Goal: Task Accomplishment & Management: Use online tool/utility

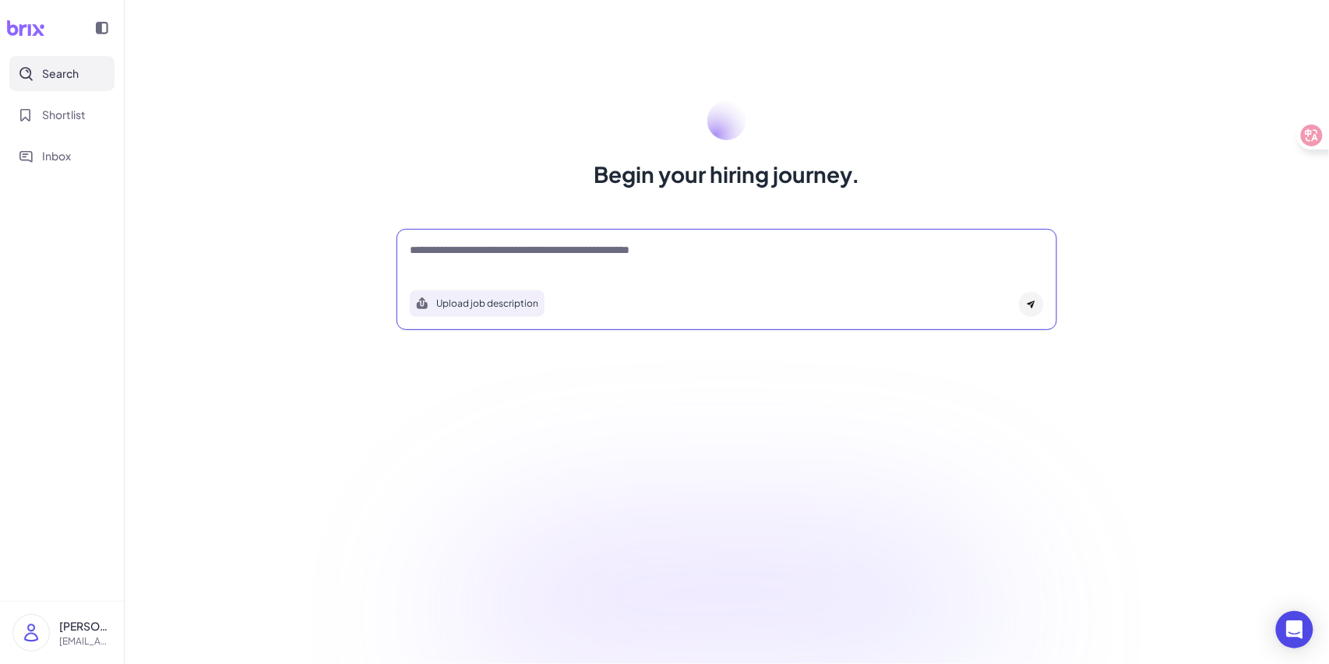
click at [558, 260] on textarea at bounding box center [727, 251] width 634 height 19
click at [479, 259] on textarea at bounding box center [727, 251] width 634 height 19
paste textarea "**********"
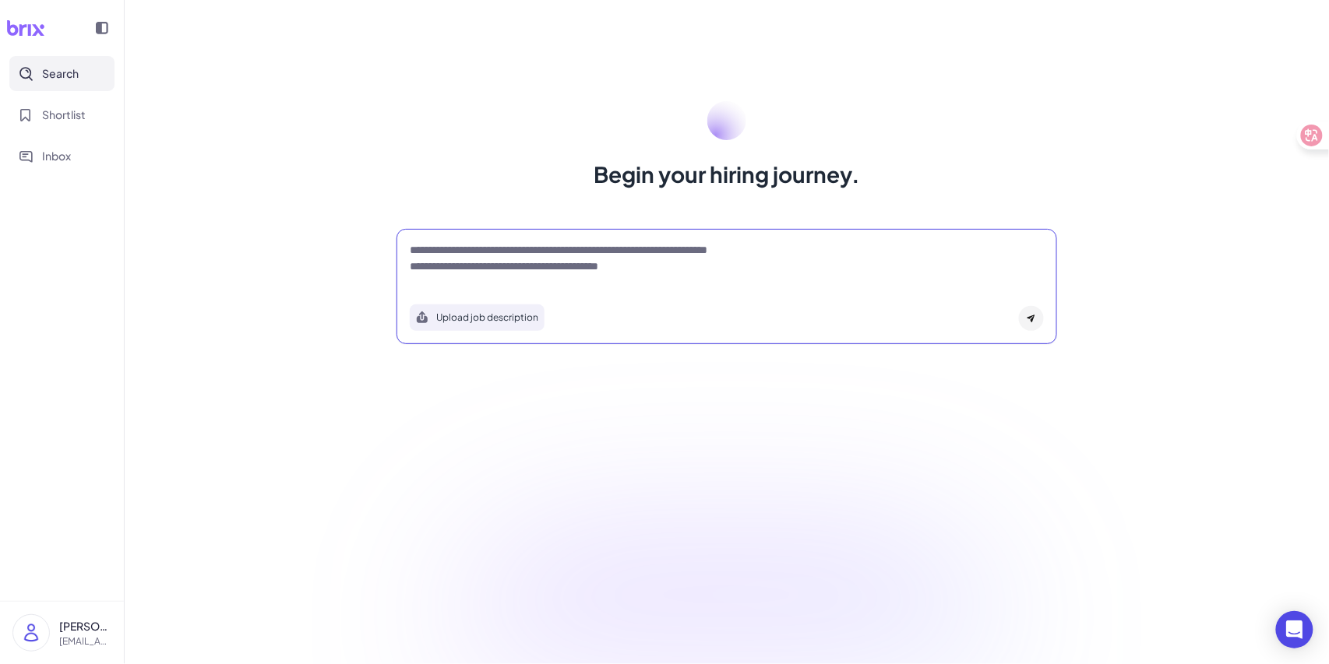
type textarea "**********"
click at [1032, 319] on icon at bounding box center [1031, 319] width 8 height 8
click at [654, 284] on div "**********" at bounding box center [727, 264] width 634 height 45
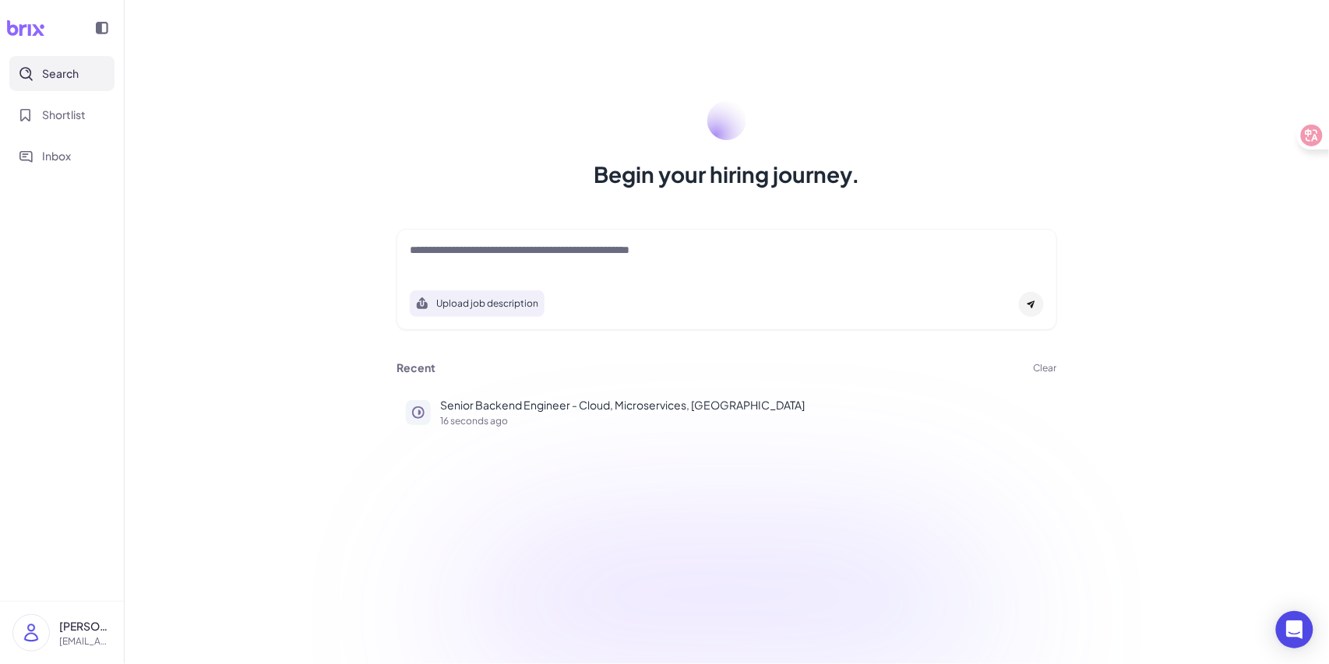
click at [1051, 366] on button "Clear" at bounding box center [1045, 368] width 23 height 9
click at [1135, 458] on span "Ok" at bounding box center [1131, 459] width 16 height 14
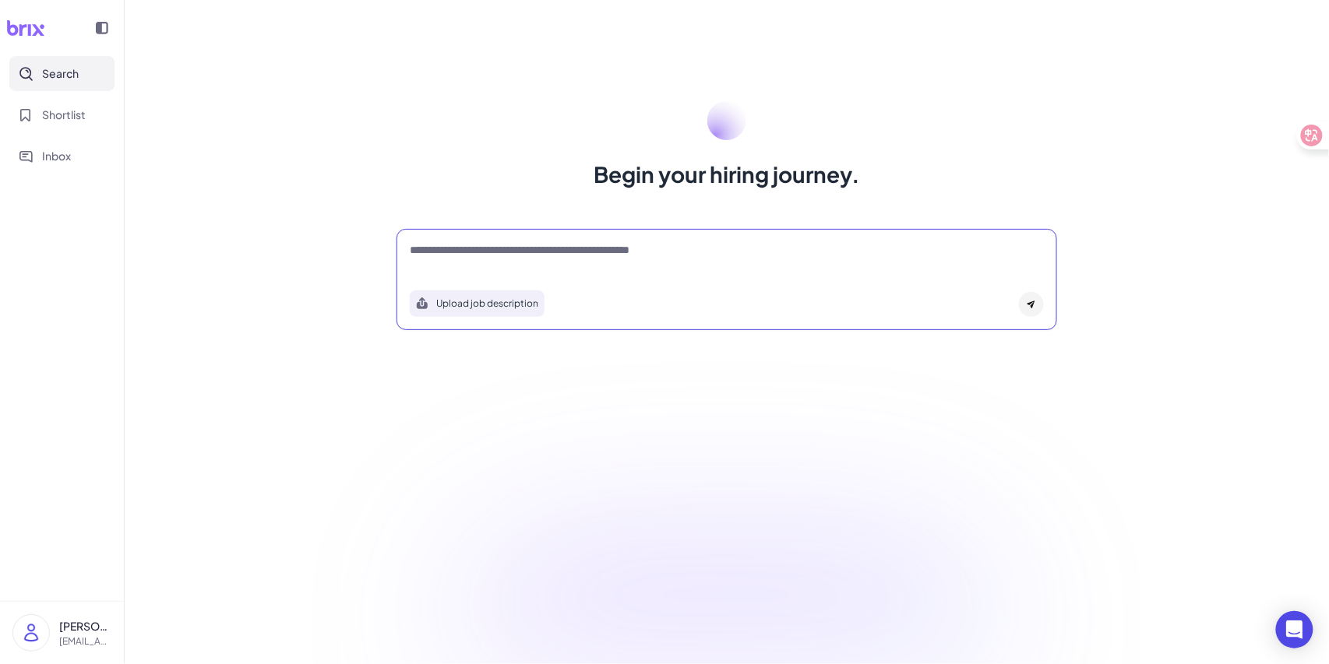
click at [544, 250] on textarea at bounding box center [727, 251] width 634 height 19
paste textarea "**********"
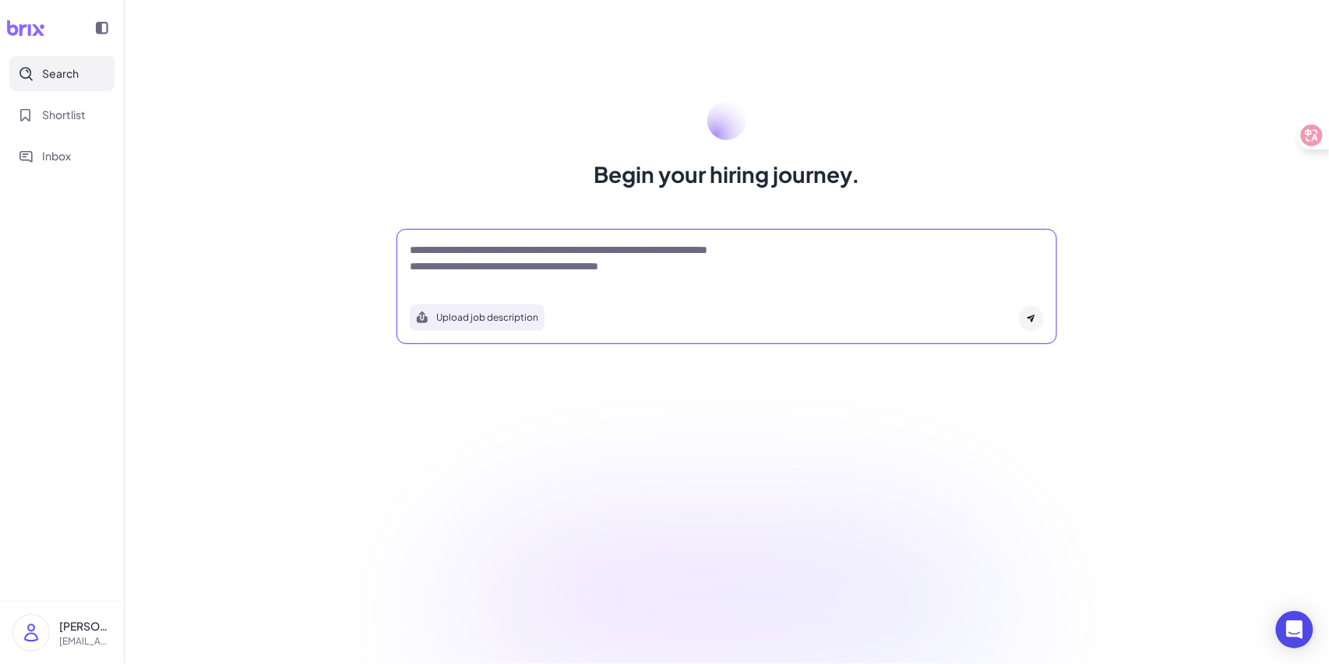
click at [410, 266] on textarea "**********" at bounding box center [727, 258] width 634 height 33
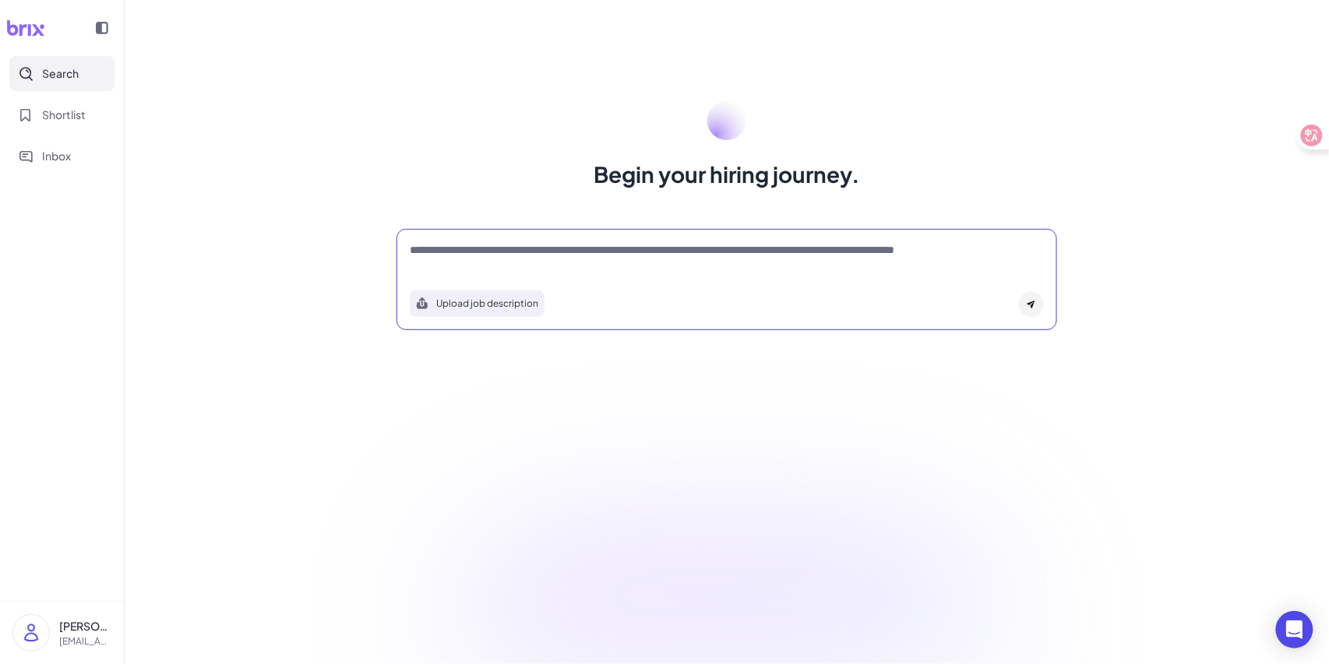
type textarea "**********"
click at [1034, 302] on icon at bounding box center [1031, 305] width 8 height 8
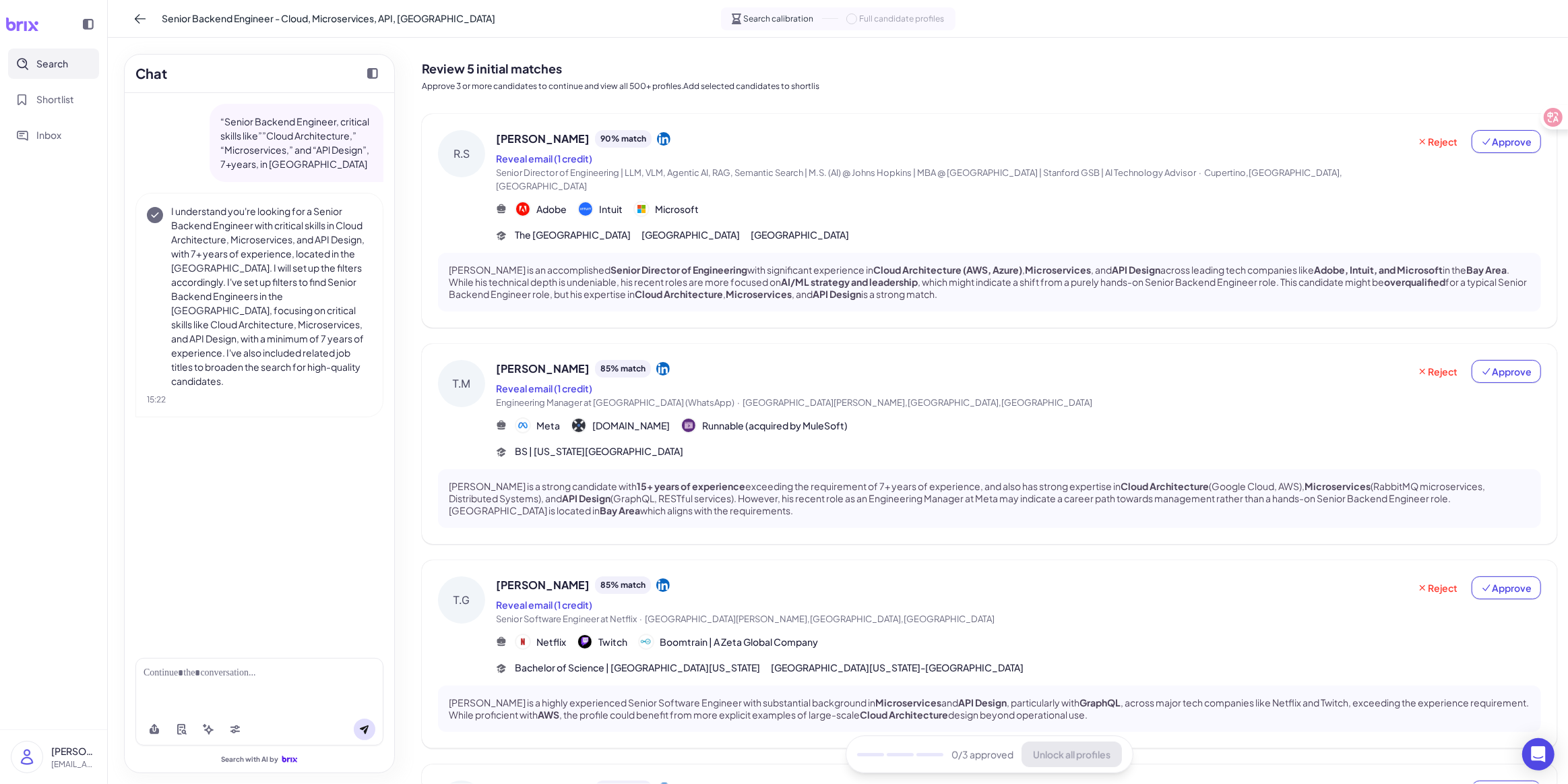
drag, startPoint x: 1123, startPoint y: 0, endPoint x: 1306, endPoint y: 55, distance: 191.1
click at [1149, 55] on div "Review 5 initial matches Approve 3 or more candidates to continue and view all …" at bounding box center [989, 73] width 1135 height 49
click at [1149, 113] on icon at bounding box center [1542, 117] width 11 height 10
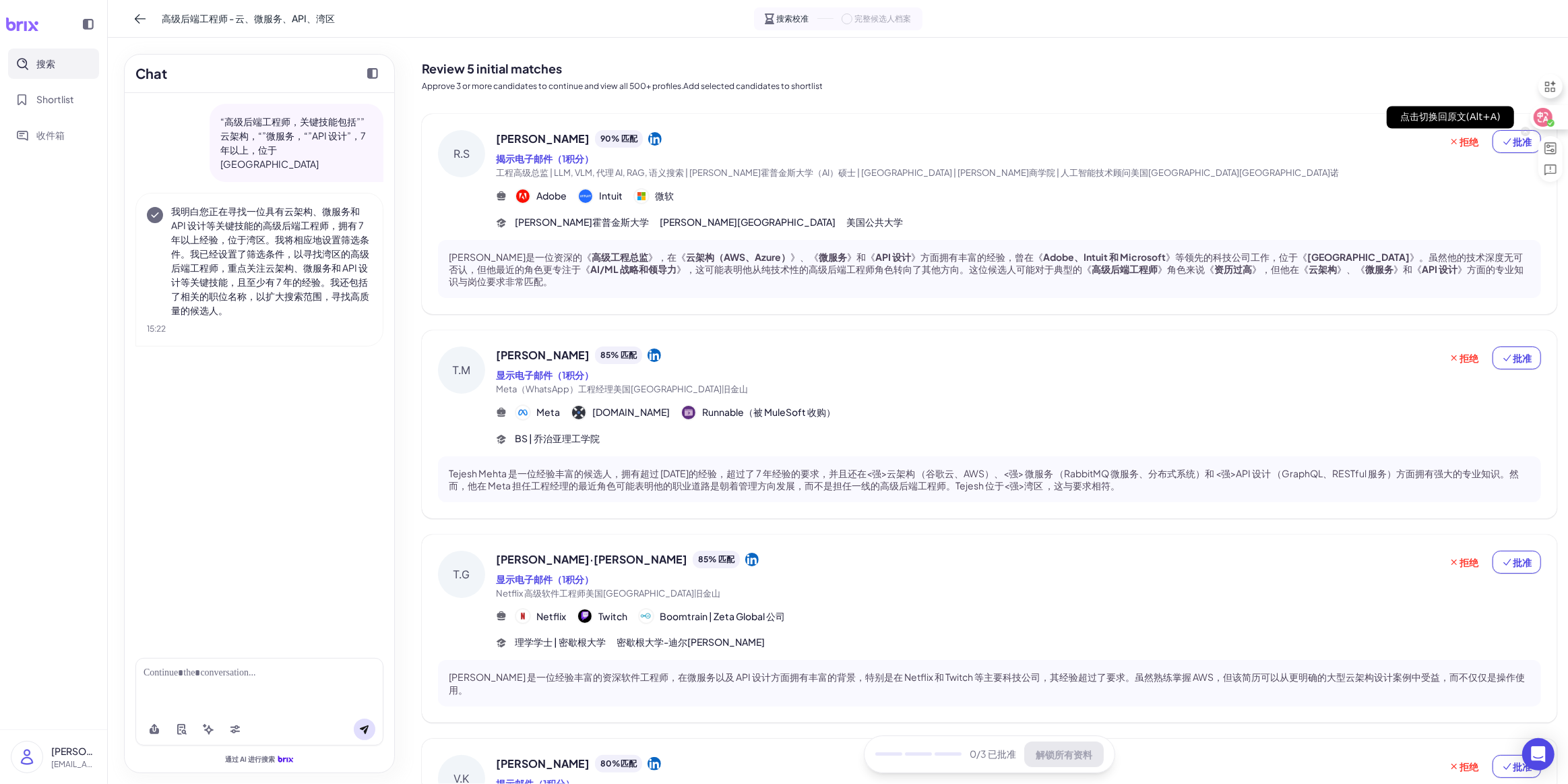
click at [1149, 113] on icon at bounding box center [1542, 117] width 11 height 10
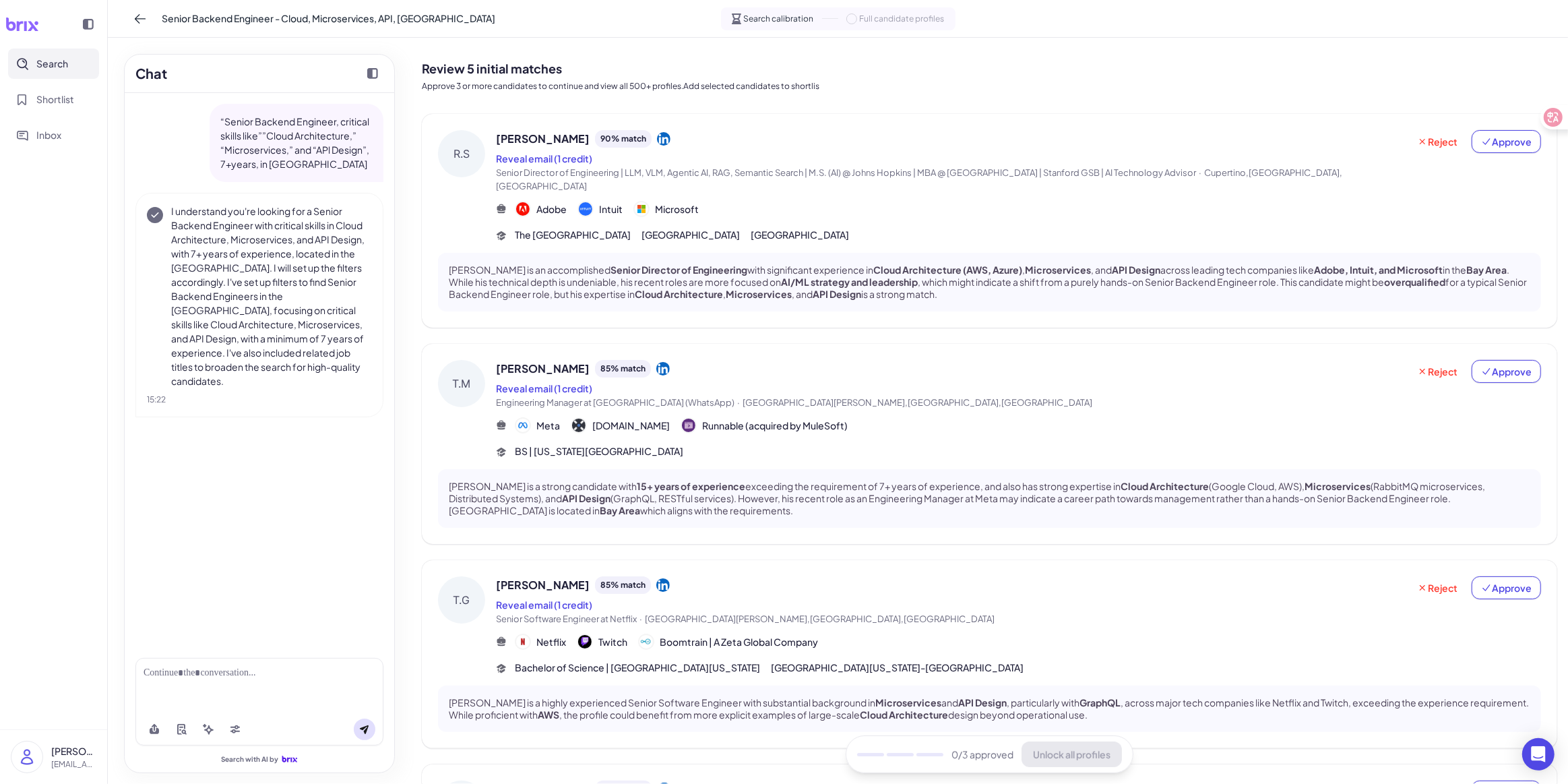
click at [852, 16] on span at bounding box center [851, 19] width 10 height 10
drag, startPoint x: 1550, startPoint y: 112, endPoint x: 1552, endPoint y: 13, distance: 99.0
click at [1149, 13] on div at bounding box center [1552, 19] width 24 height 24
drag, startPoint x: 1546, startPoint y: 56, endPoint x: 1549, endPoint y: 10, distance: 46.1
click at [1149, 10] on icon at bounding box center [1549, 19] width 19 height 19
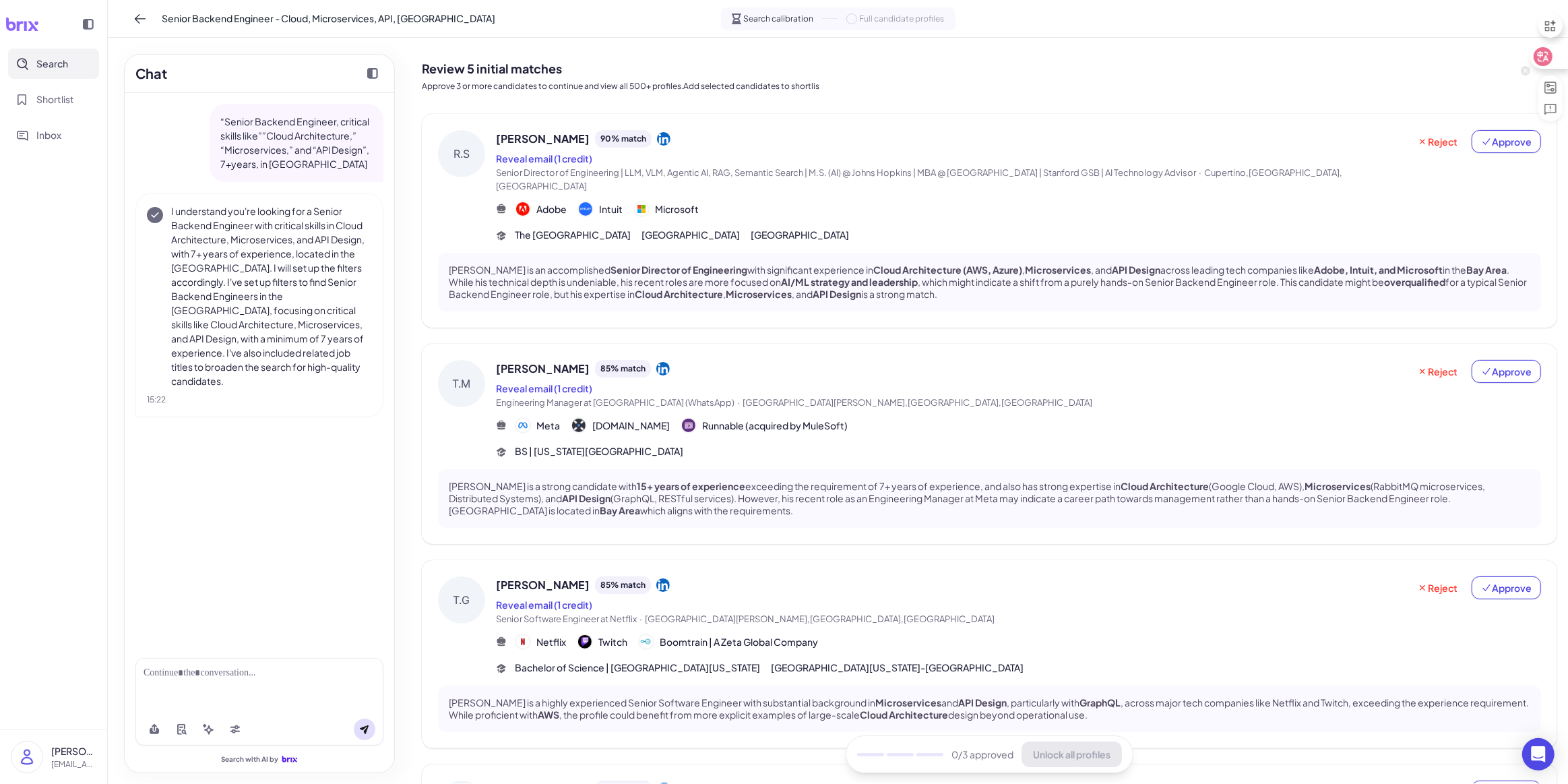
click at [1149, 74] on icon at bounding box center [1525, 70] width 10 height 10
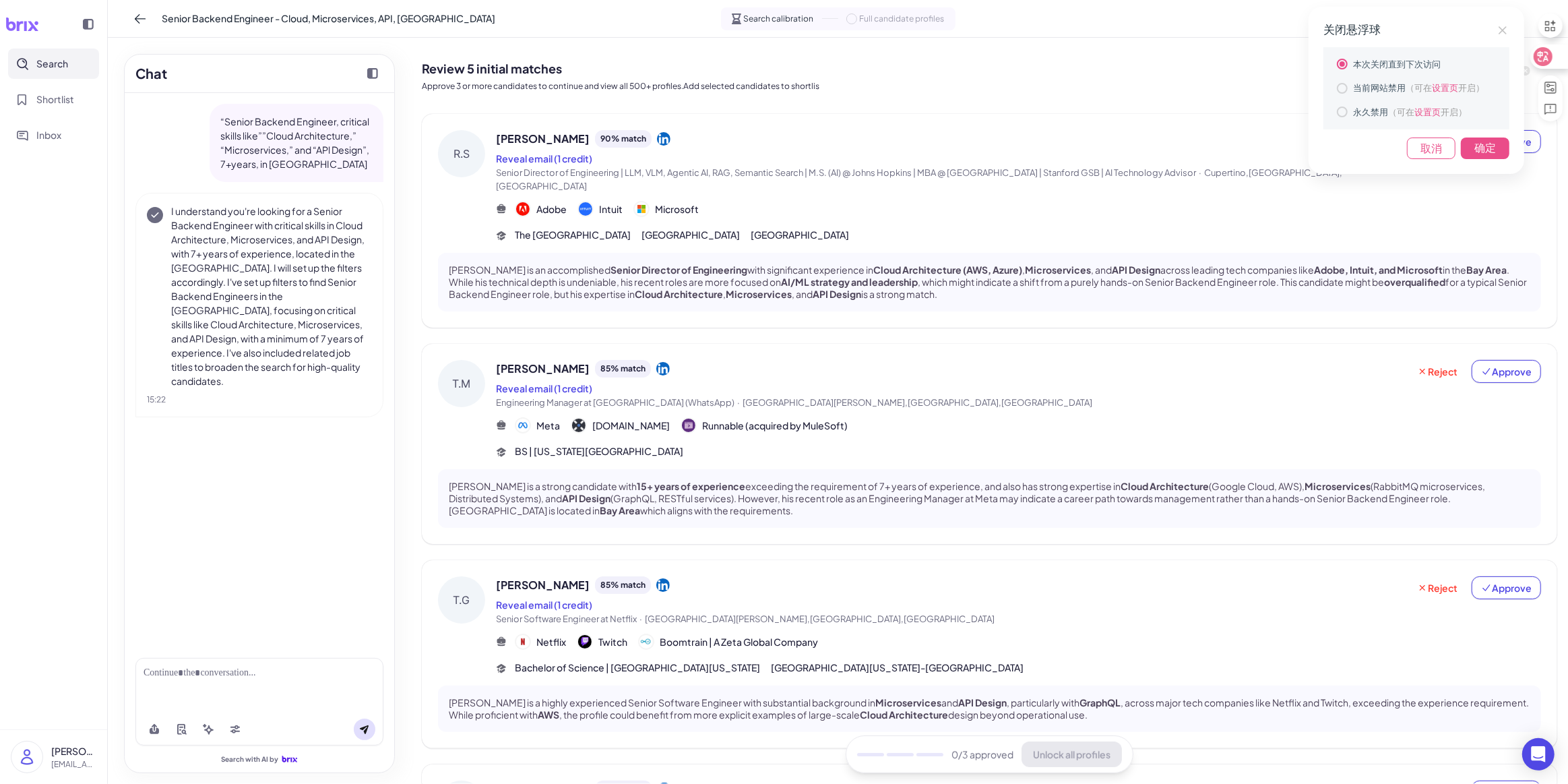
click at [1149, 148] on div "确定" at bounding box center [1485, 148] width 48 height 22
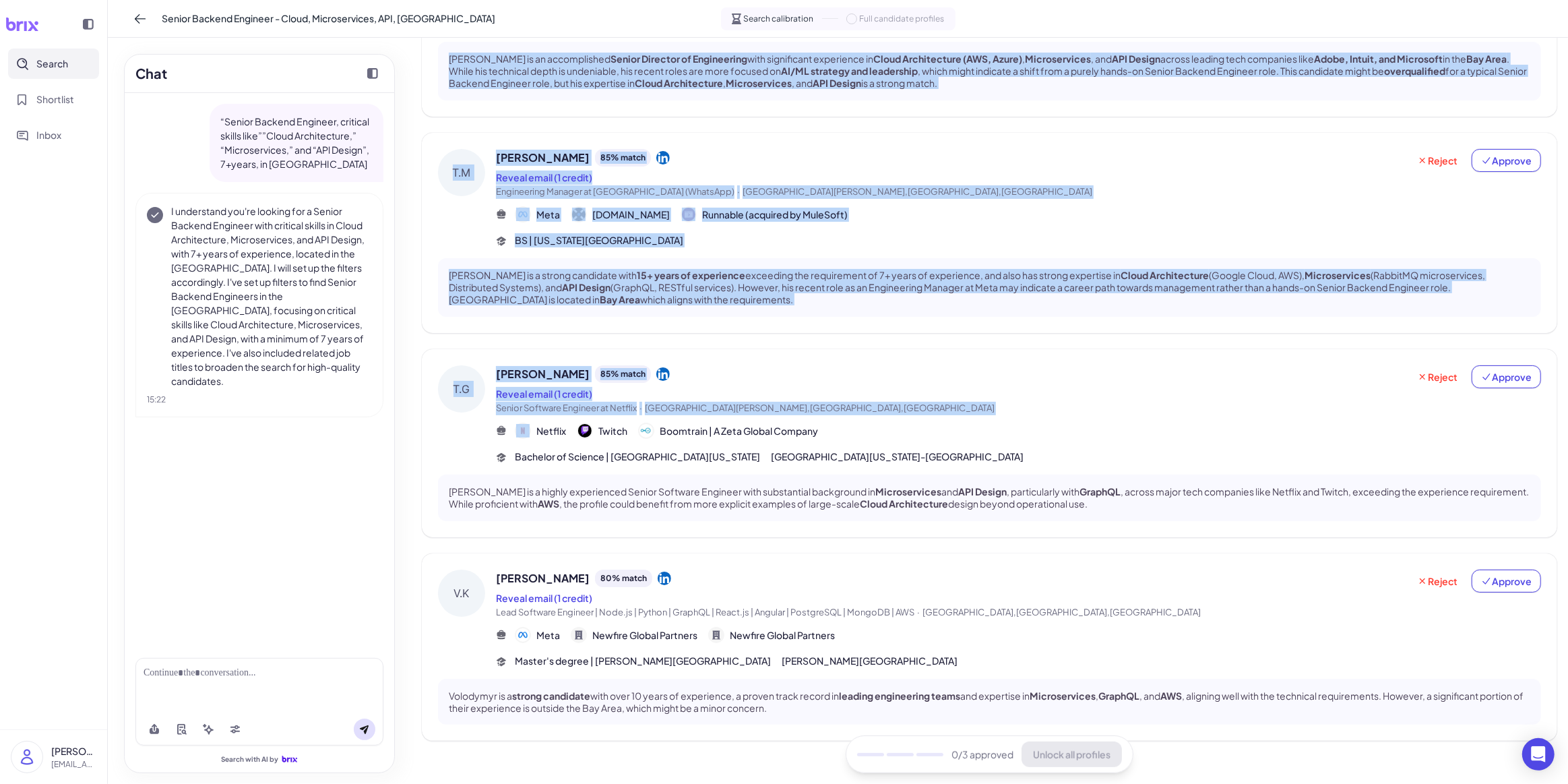
scroll to position [218, 0]
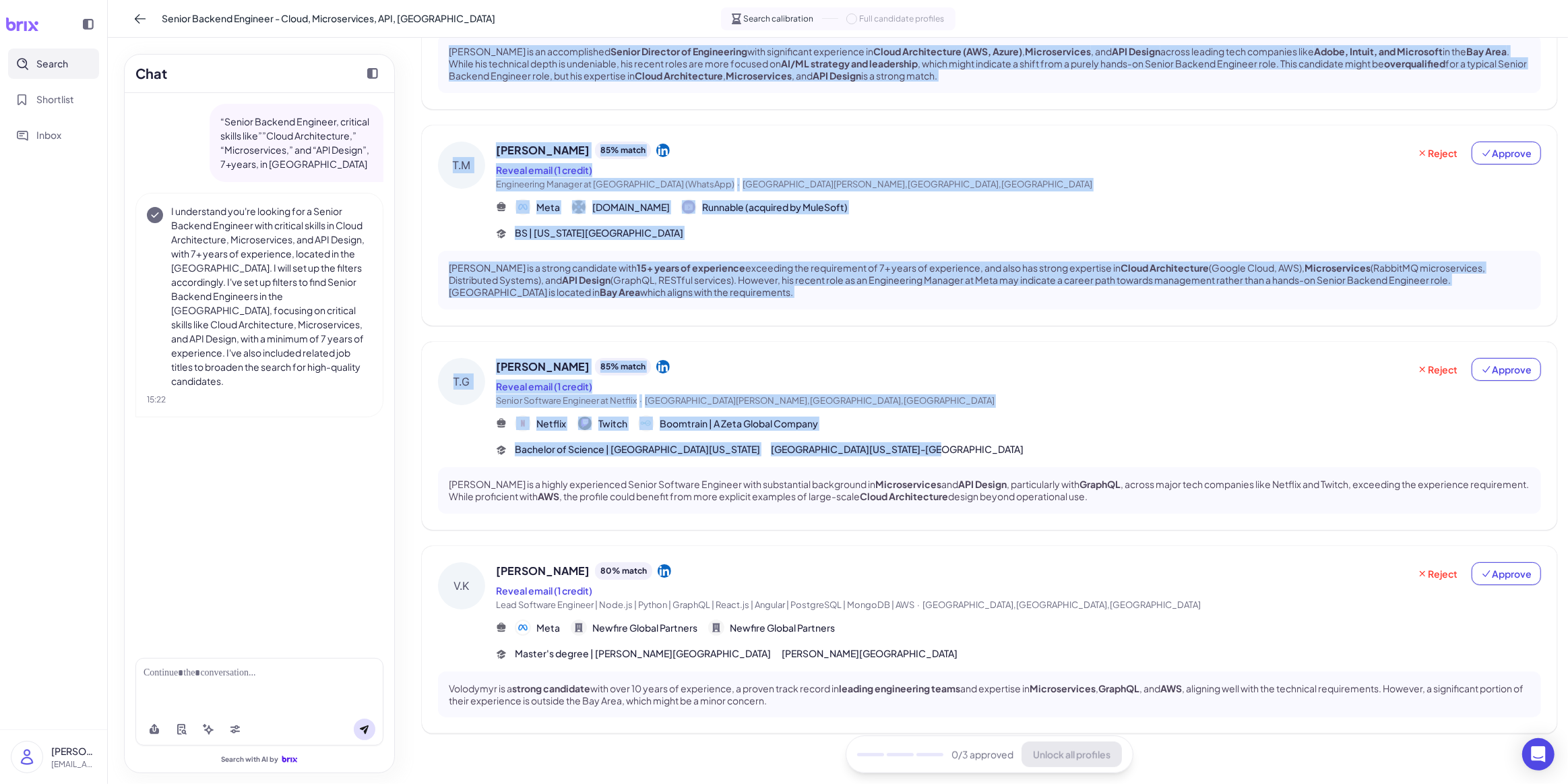
drag, startPoint x: 1567, startPoint y: 202, endPoint x: 1567, endPoint y: 440, distance: 238.0
click at [1149, 440] on div "Review 5 initial matches Approve 3 or more candidates to continue and view all …" at bounding box center [989, 411] width 1156 height 746
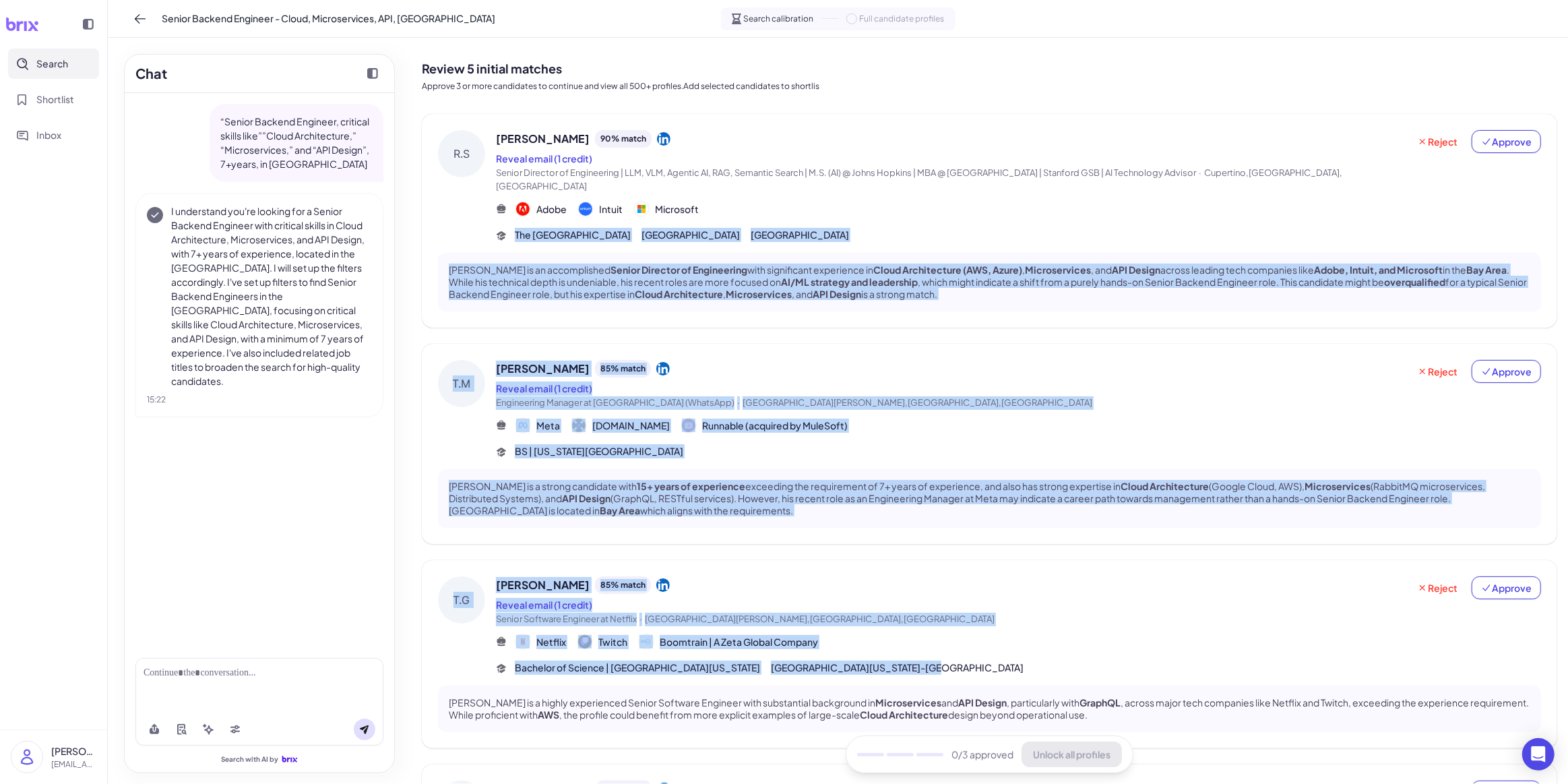
click at [1149, 203] on div "[PERSON_NAME] 90 % match Reveal email (1 credit) Senior Director of Engineering…" at bounding box center [989, 221] width 1135 height 214
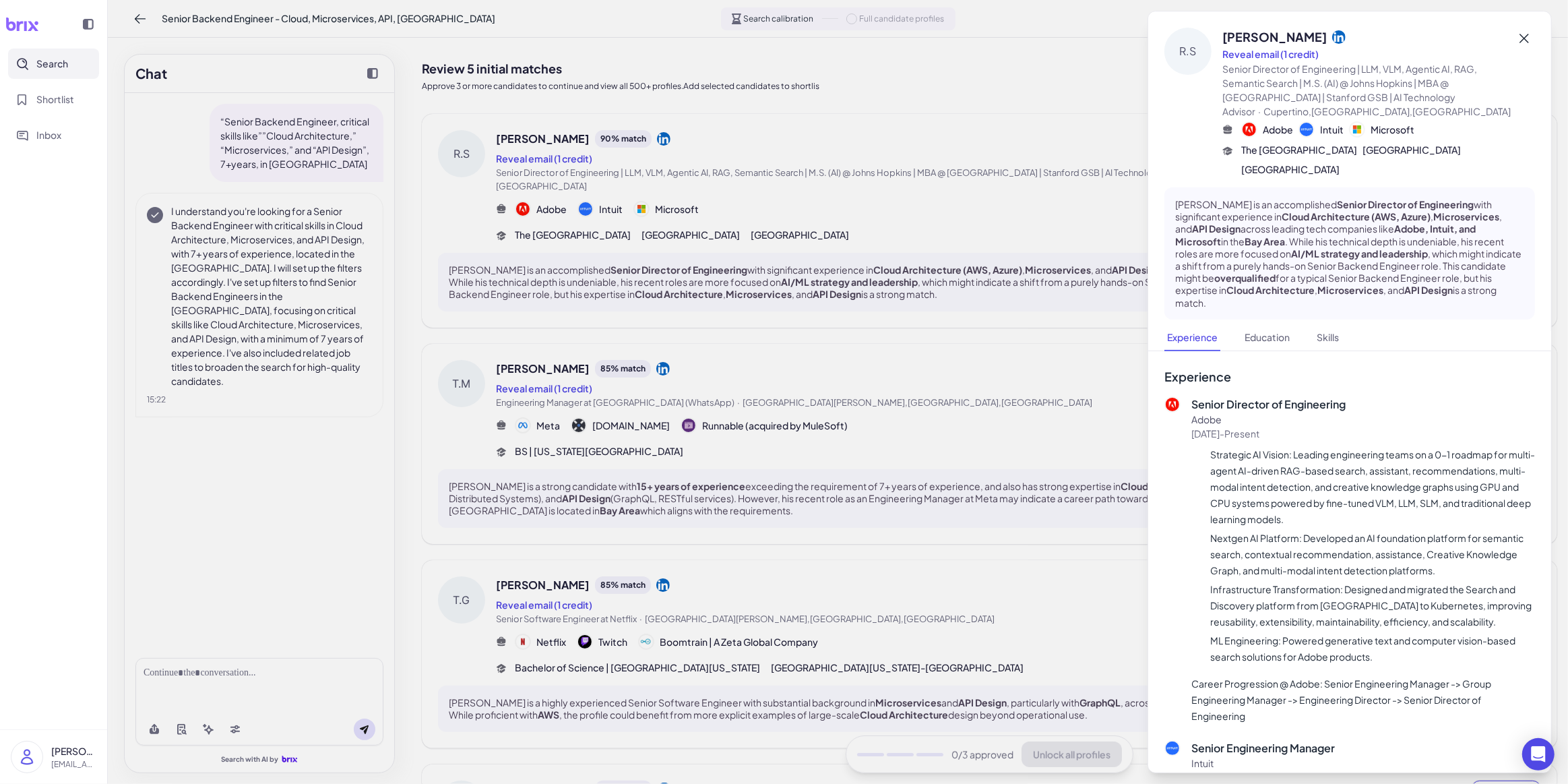
click at [1149, 34] on icon at bounding box center [1524, 38] width 16 height 16
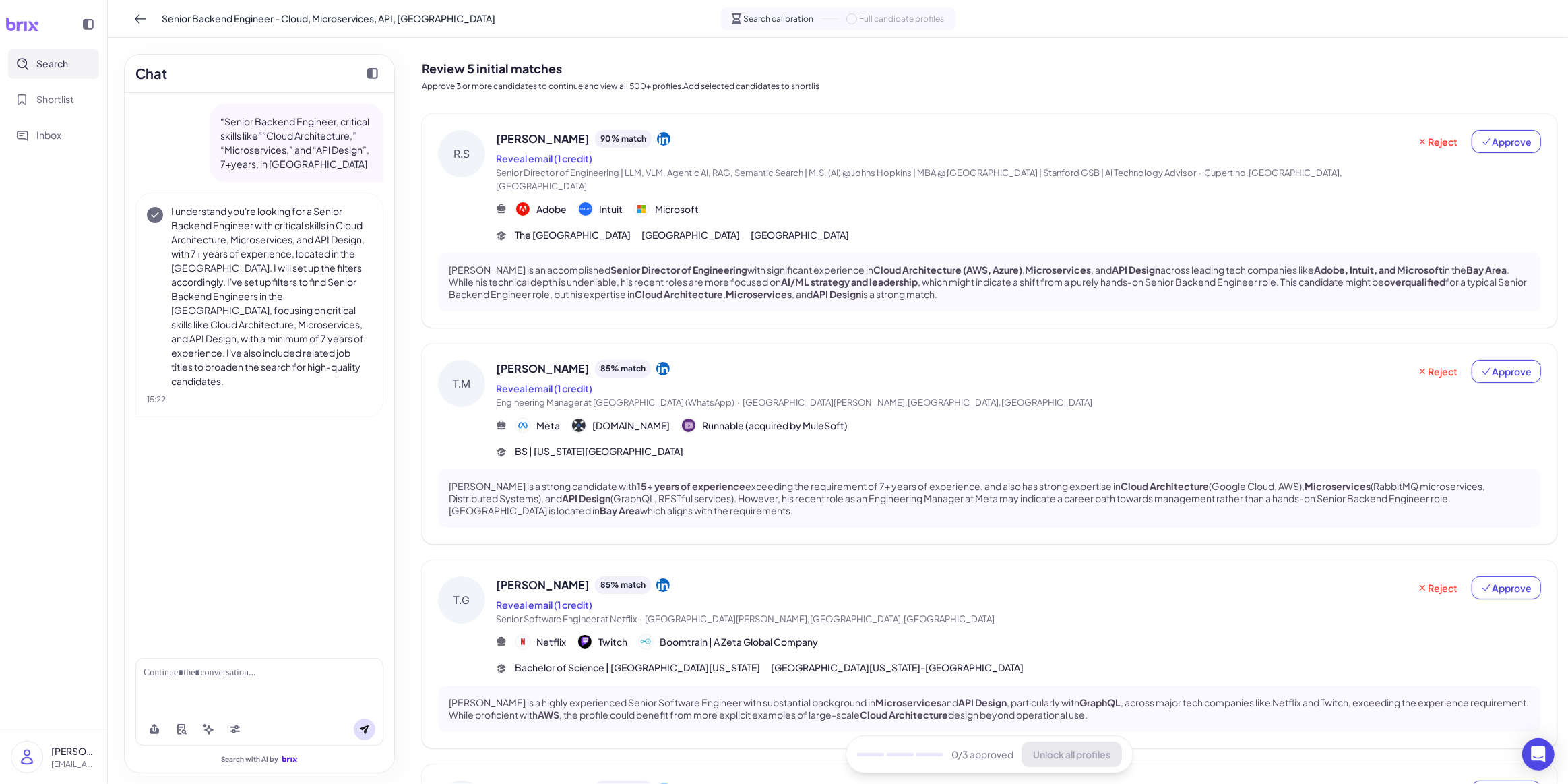
click at [1149, 78] on div "Review 5 initial matches Approve 3 or more candidates to continue and view all …" at bounding box center [989, 73] width 1135 height 49
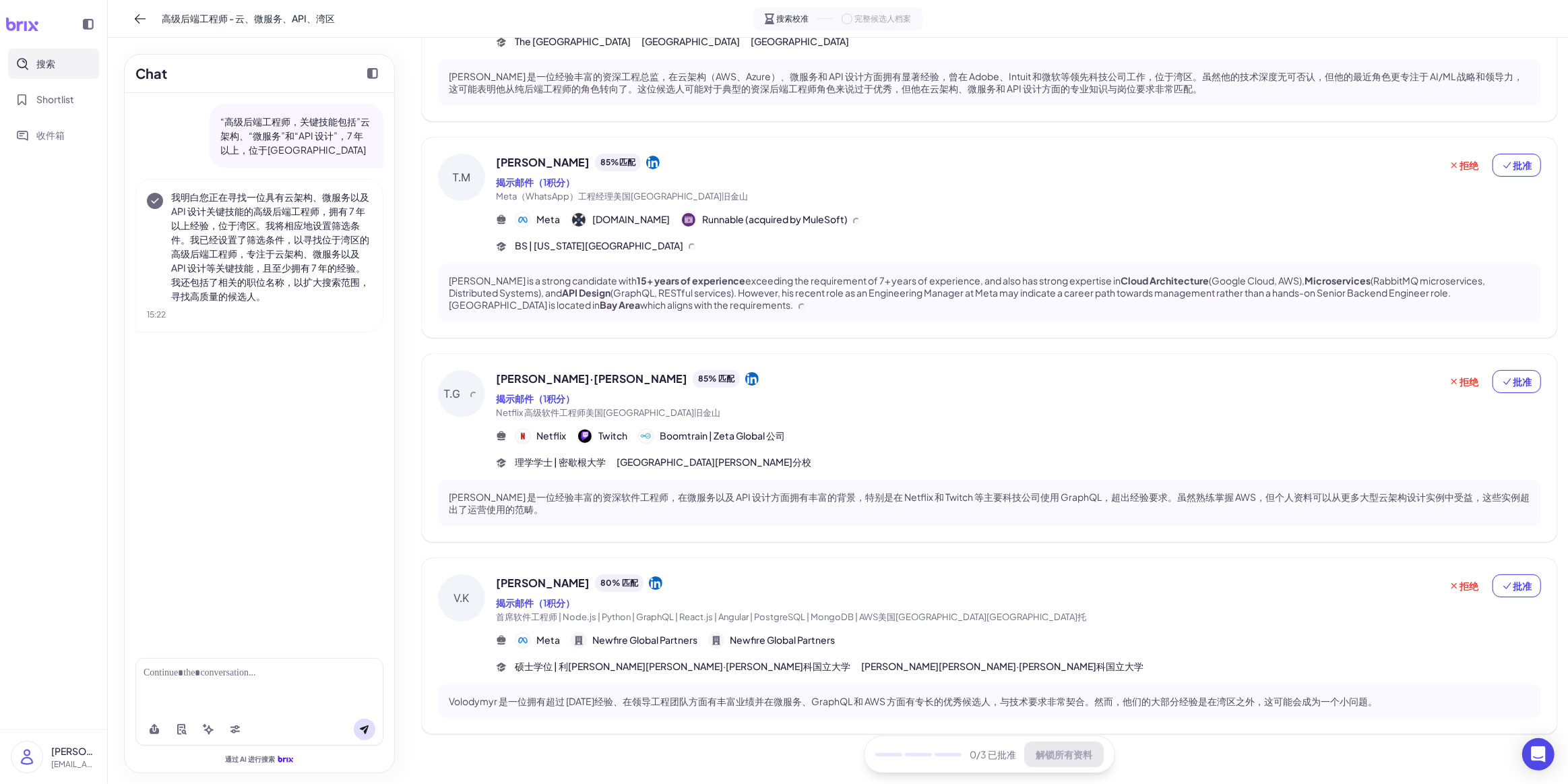
scroll to position [182, 0]
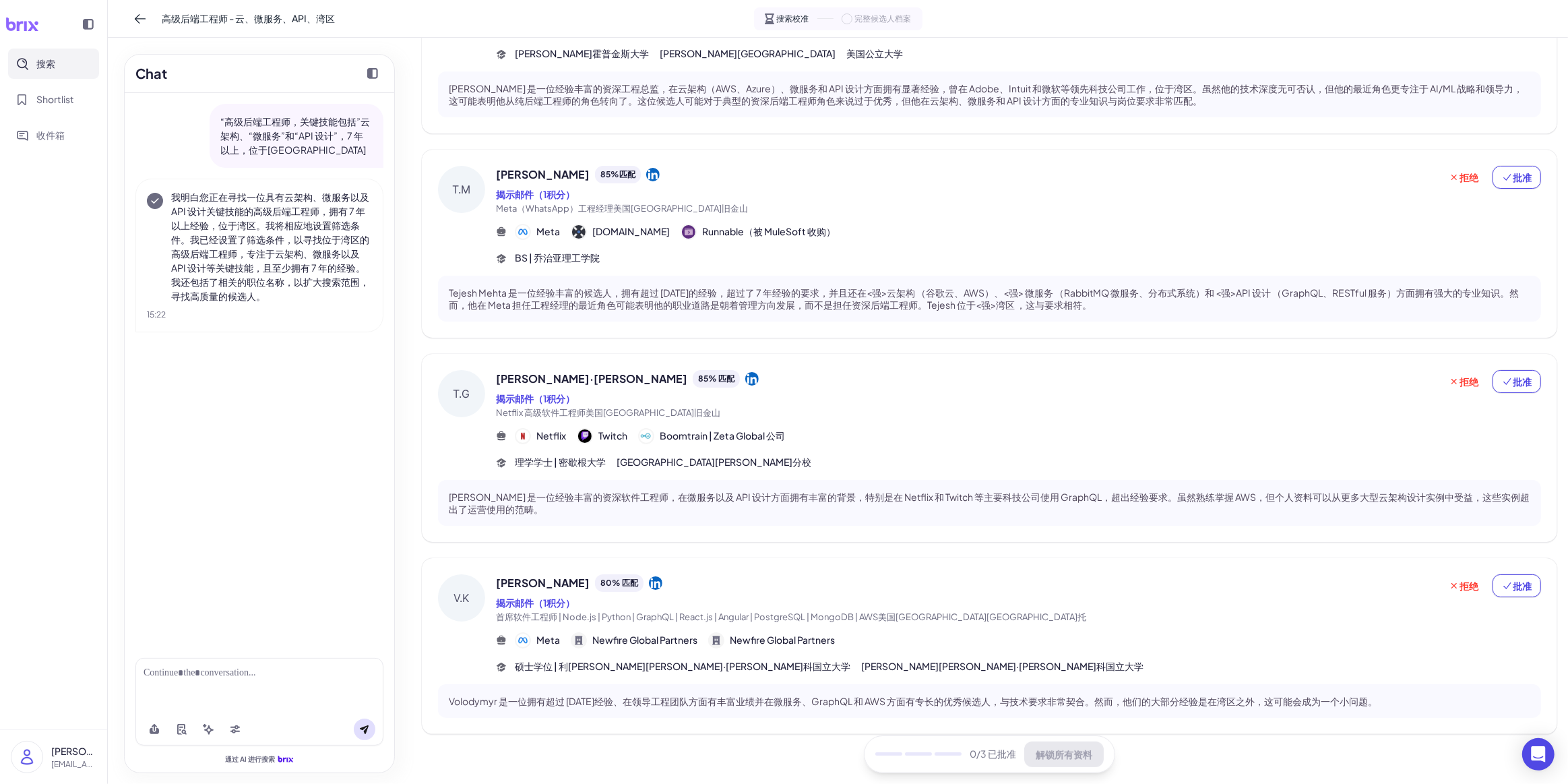
click at [334, 575] on div at bounding box center [259, 673] width 232 height 14
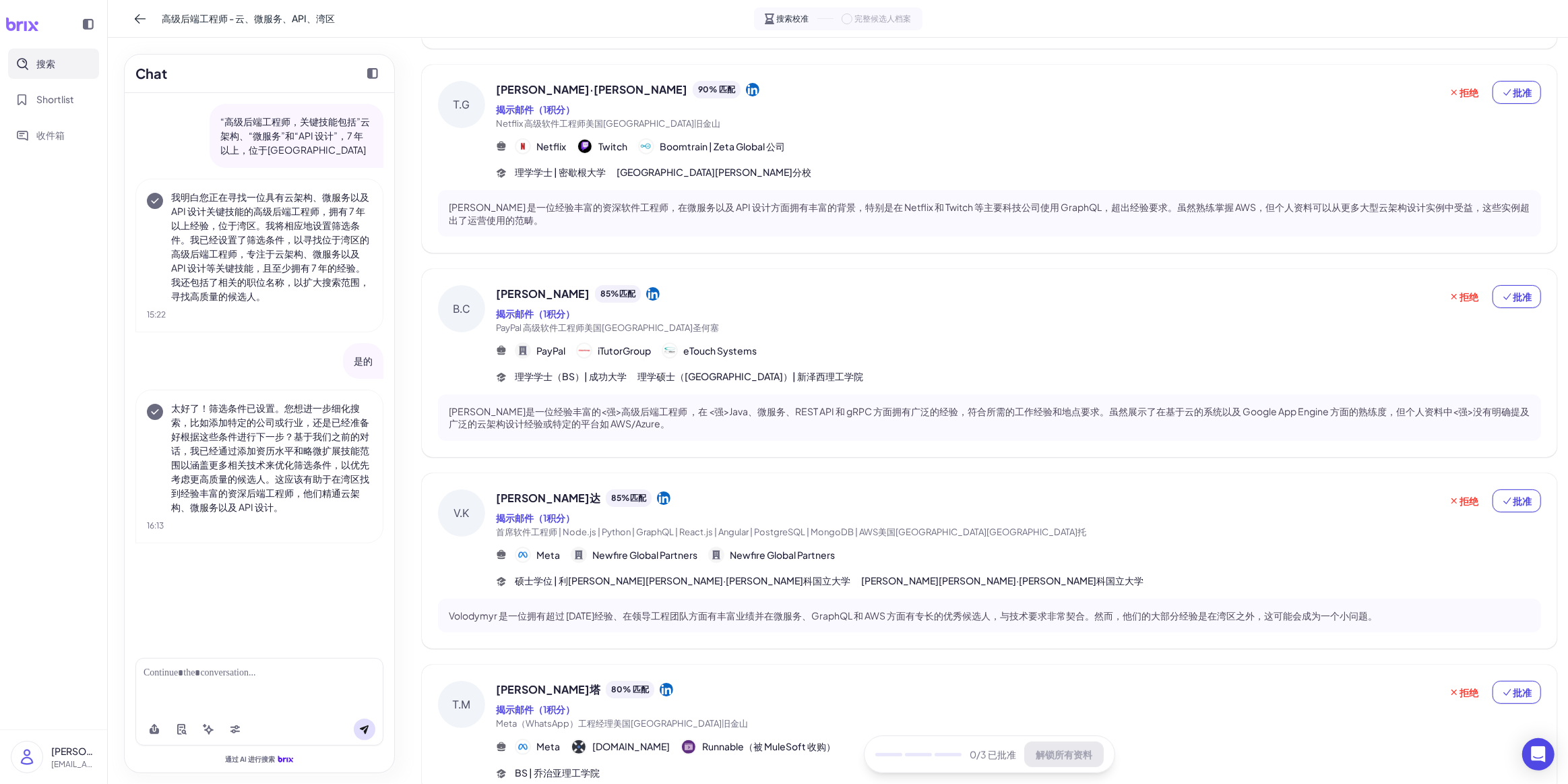
scroll to position [386, 0]
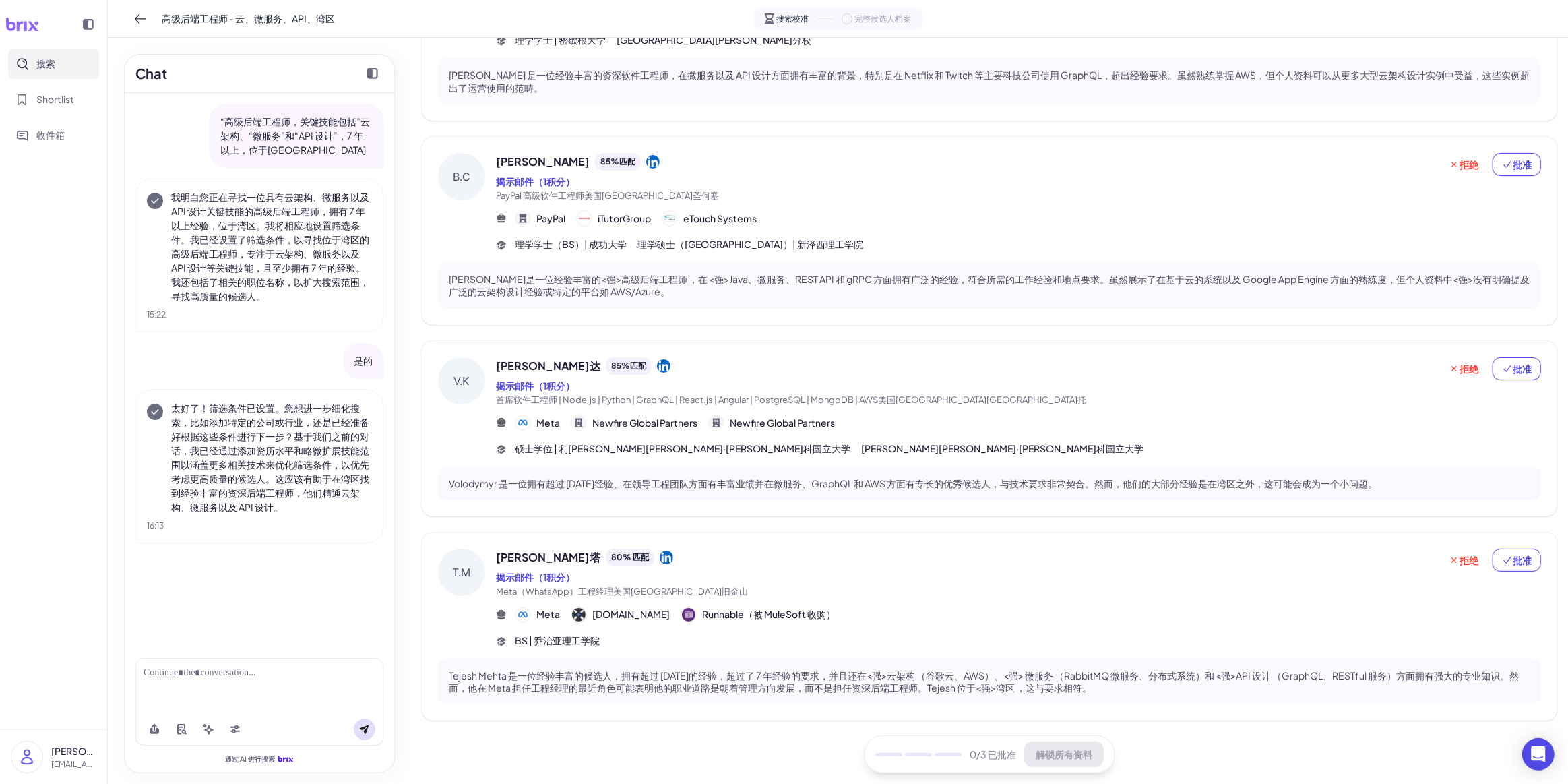
click at [178, 575] on div at bounding box center [259, 673] width 233 height 14
click at [187, 575] on div at bounding box center [259, 673] width 233 height 14
click at [363, 575] on icon at bounding box center [364, 729] width 10 height 10
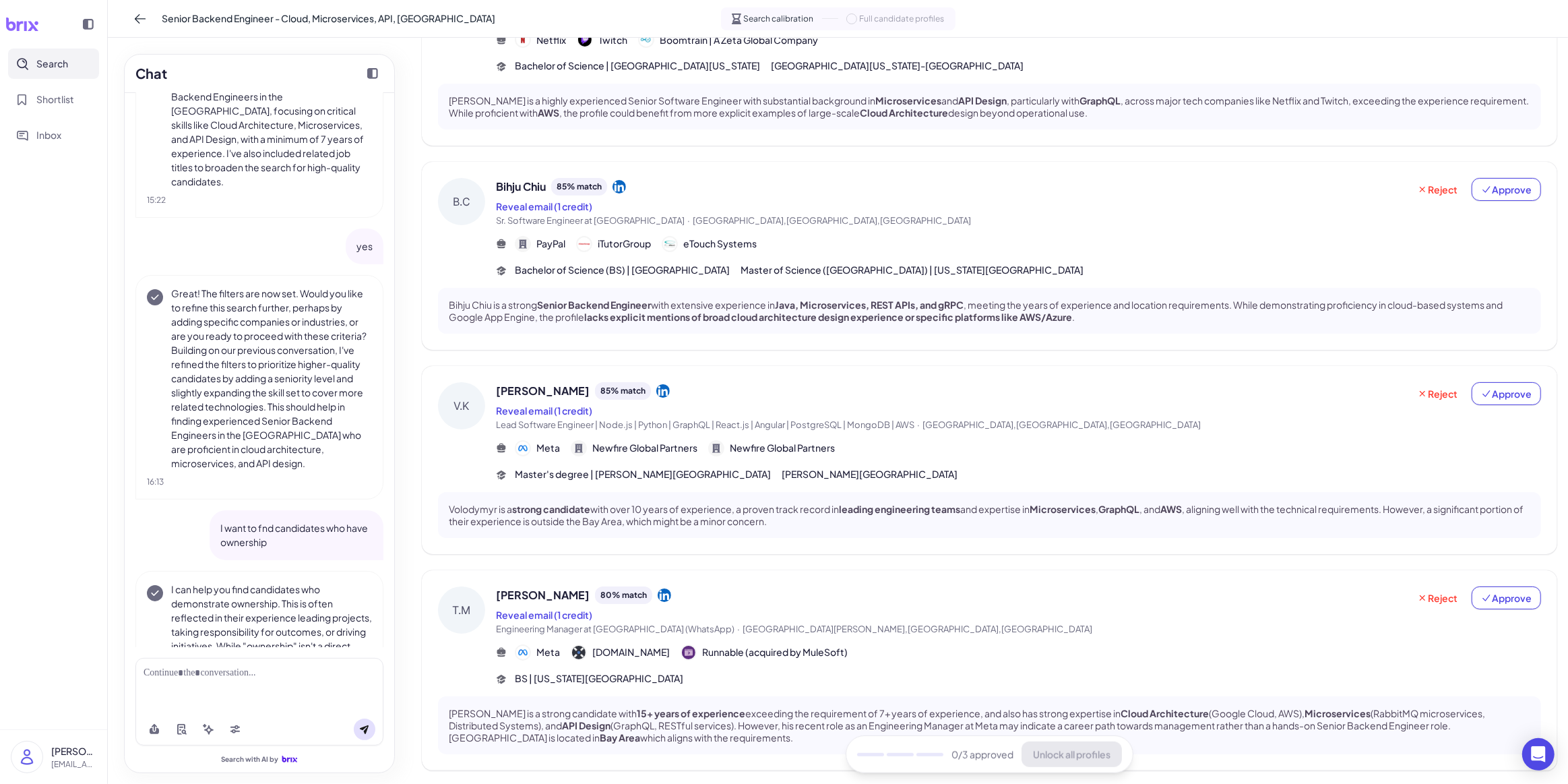
scroll to position [440, 0]
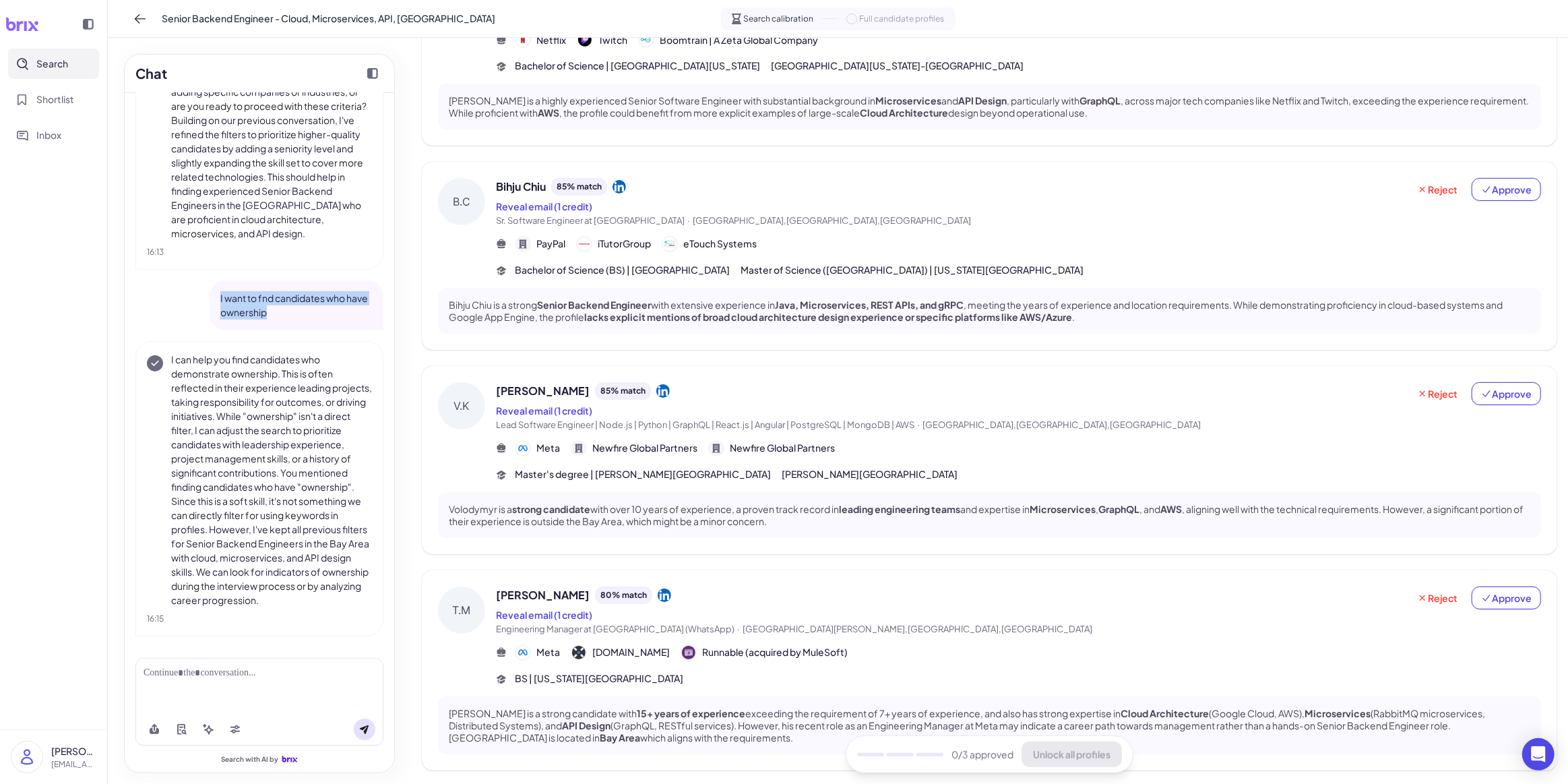
drag, startPoint x: 285, startPoint y: 300, endPoint x: 200, endPoint y: 280, distance: 87.3
click at [200, 280] on div "I want to fnd candidates who have ownership" at bounding box center [259, 305] width 248 height 50
copy p "I want to fnd candidates who have ownership"
click at [182, 575] on div at bounding box center [259, 673] width 233 height 14
click at [361, 575] on icon at bounding box center [364, 729] width 10 height 10
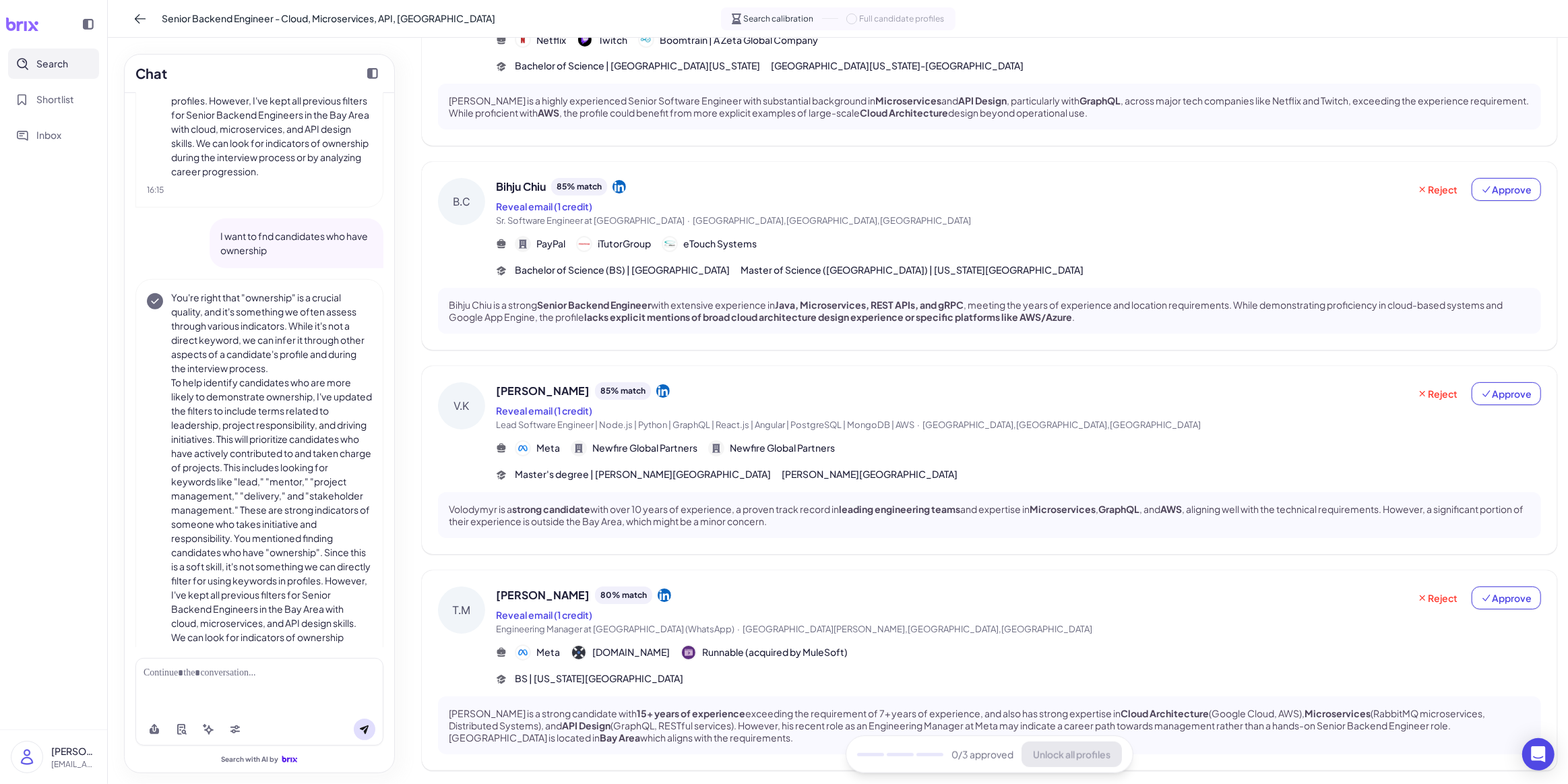
scroll to position [1013, 0]
